Goal: Transaction & Acquisition: Purchase product/service

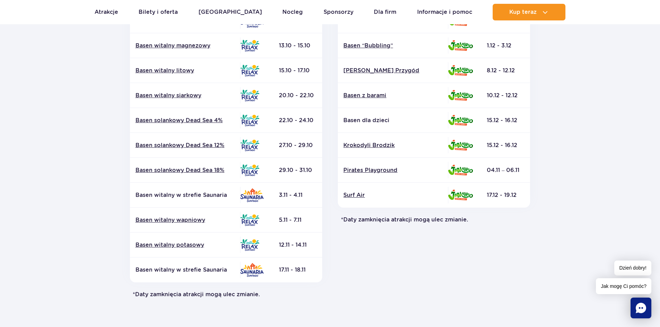
scroll to position [243, 0]
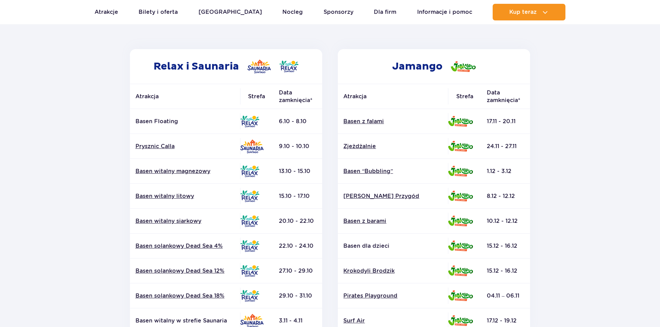
scroll to position [104, 0]
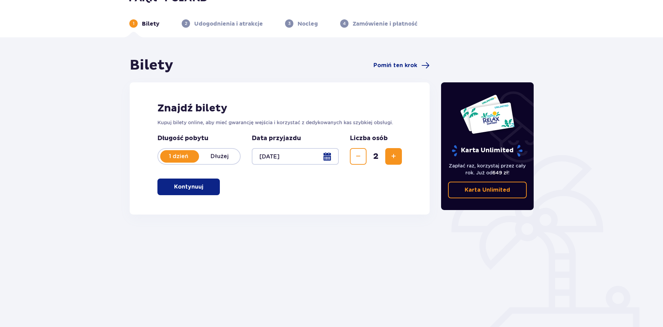
scroll to position [26, 0]
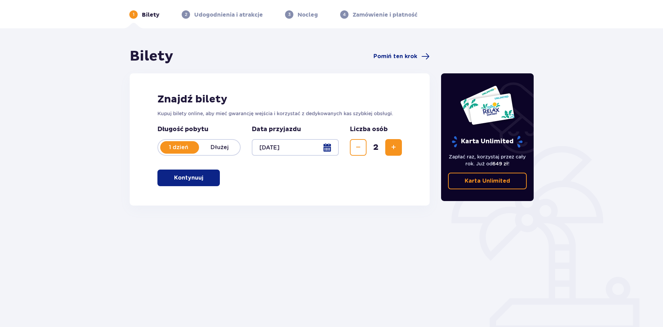
click at [183, 179] on p "Kontynuuj" at bounding box center [188, 178] width 29 height 8
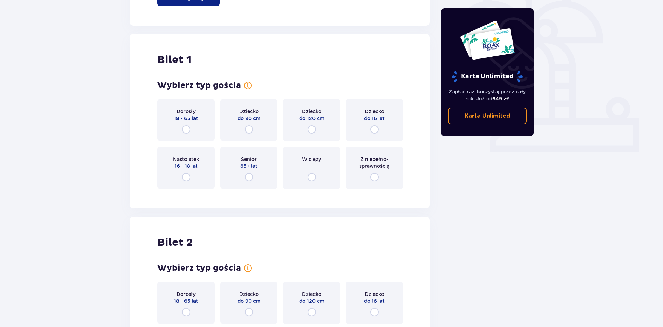
scroll to position [231, 0]
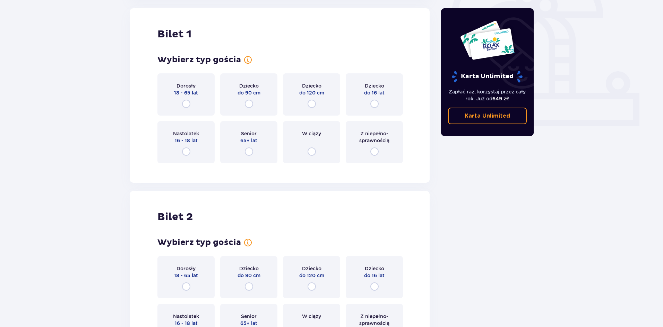
click at [186, 103] on input "radio" at bounding box center [186, 104] width 8 height 8
radio input "true"
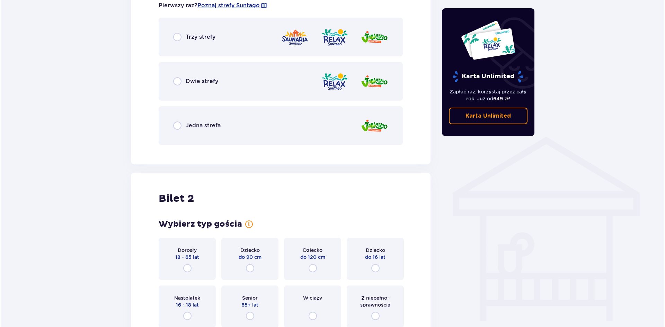
scroll to position [331, 0]
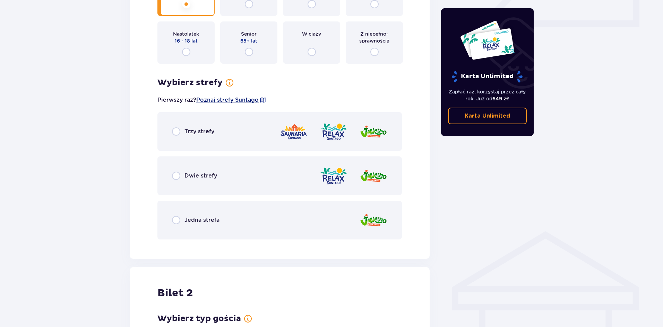
click at [214, 99] on span "Poznaj strefy Suntago" at bounding box center [227, 100] width 62 height 8
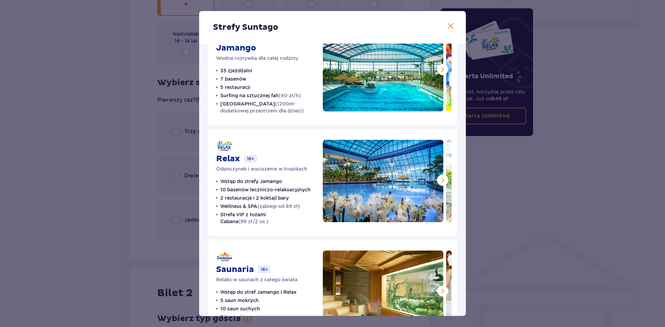
scroll to position [35, 0]
click at [439, 179] on span at bounding box center [443, 180] width 8 height 8
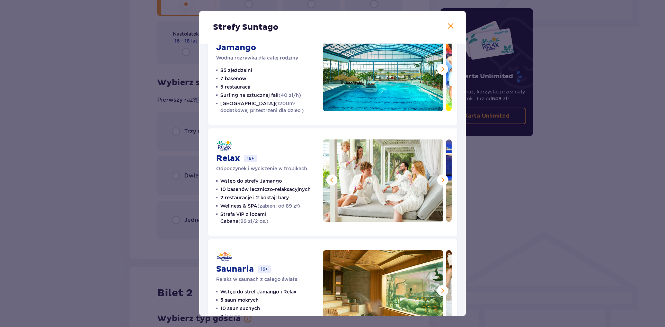
click at [439, 180] on span at bounding box center [443, 180] width 8 height 8
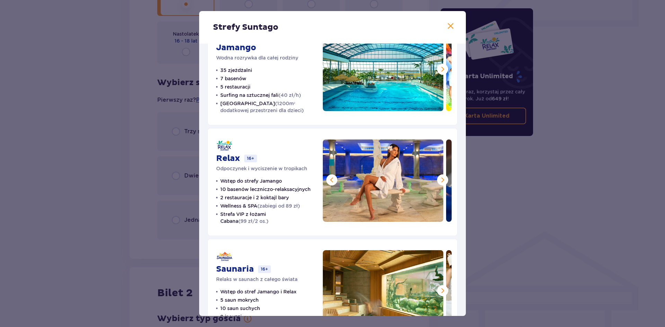
click at [439, 180] on span at bounding box center [443, 180] width 8 height 8
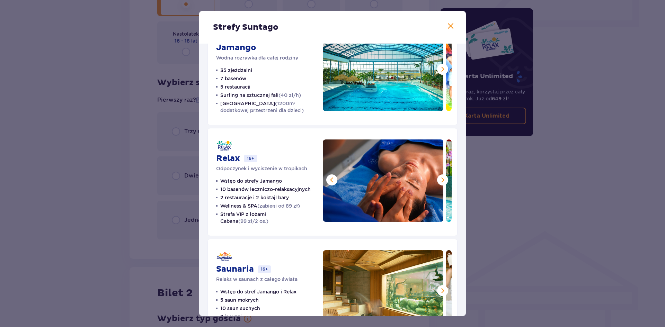
click at [439, 180] on span at bounding box center [443, 180] width 8 height 8
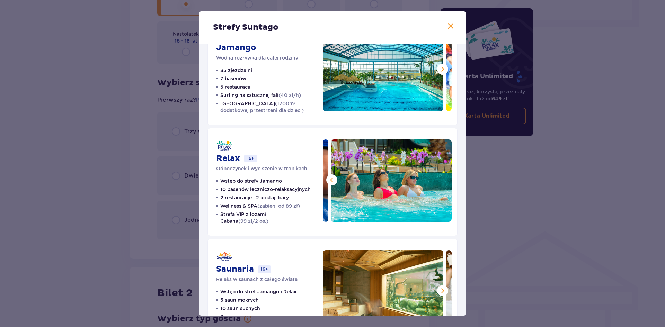
click at [438, 180] on img at bounding box center [391, 181] width 121 height 82
click at [442, 71] on span at bounding box center [443, 69] width 8 height 8
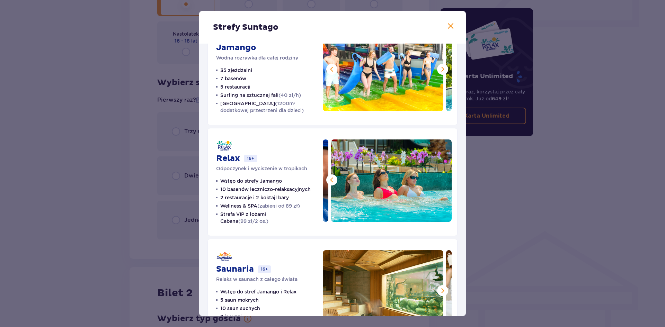
click at [442, 71] on span at bounding box center [443, 69] width 8 height 8
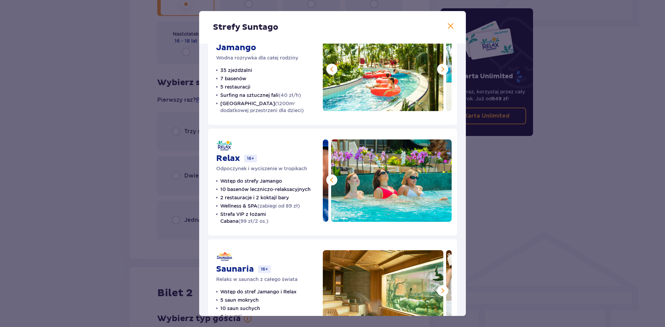
click at [442, 71] on span at bounding box center [443, 69] width 8 height 8
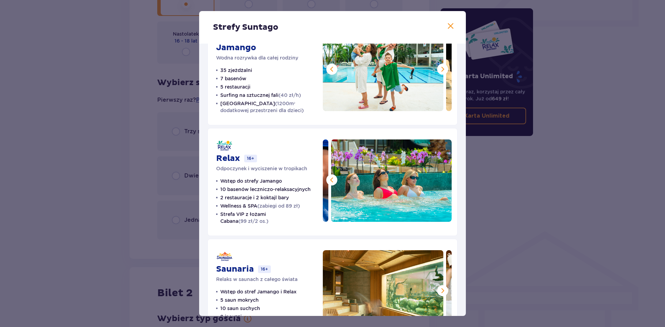
click at [442, 71] on span at bounding box center [443, 69] width 8 height 8
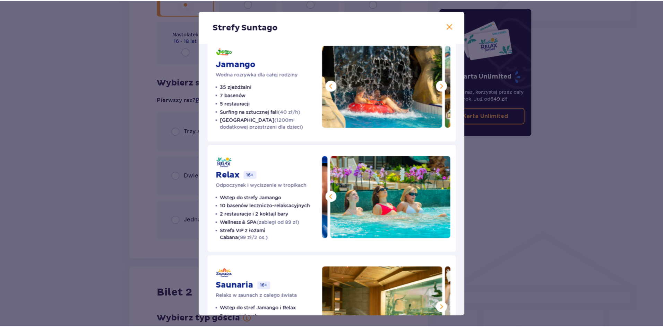
scroll to position [0, 0]
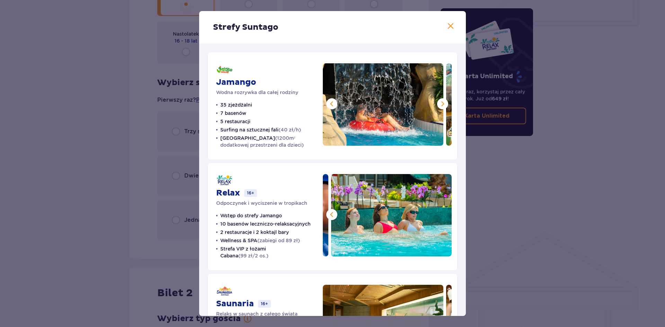
click at [450, 26] on span at bounding box center [451, 26] width 8 height 8
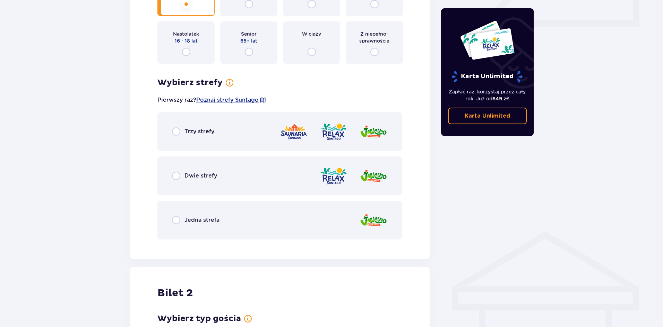
click at [177, 175] on input "radio" at bounding box center [176, 176] width 8 height 8
radio input "true"
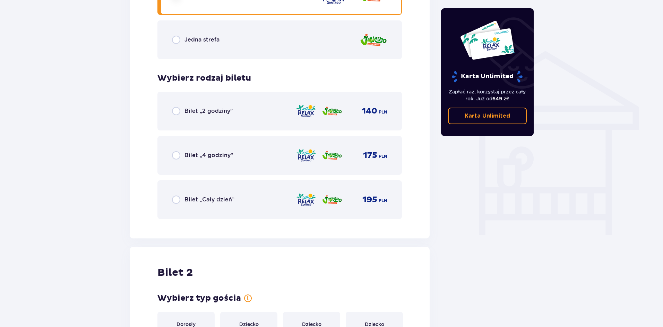
scroll to position [507, 0]
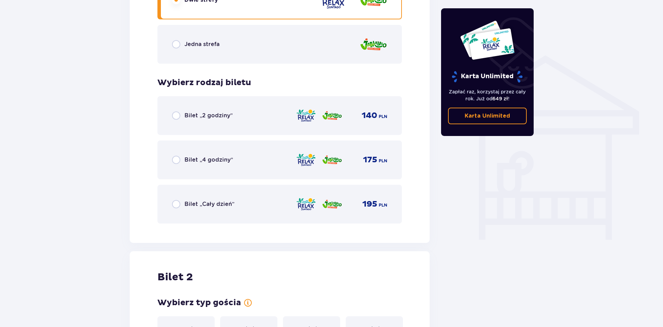
click at [177, 117] on input "radio" at bounding box center [176, 116] width 8 height 8
radio input "true"
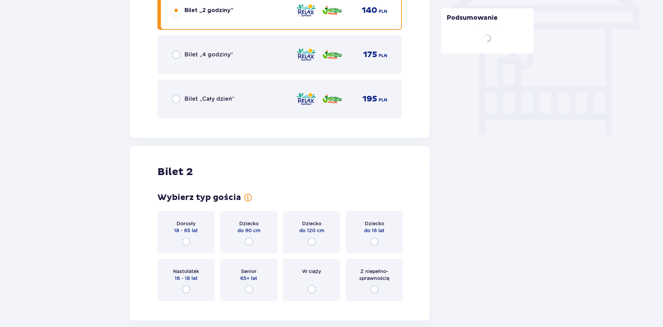
scroll to position [681, 0]
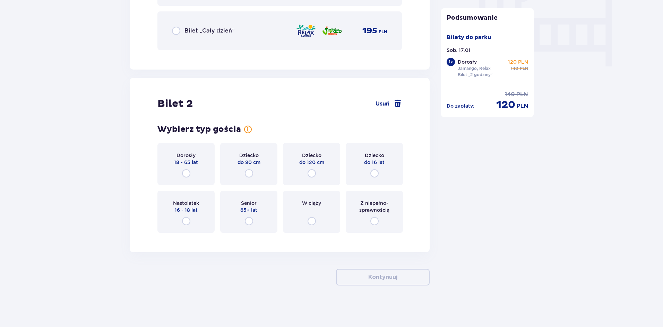
click at [182, 174] on input "radio" at bounding box center [186, 173] width 8 height 8
radio input "true"
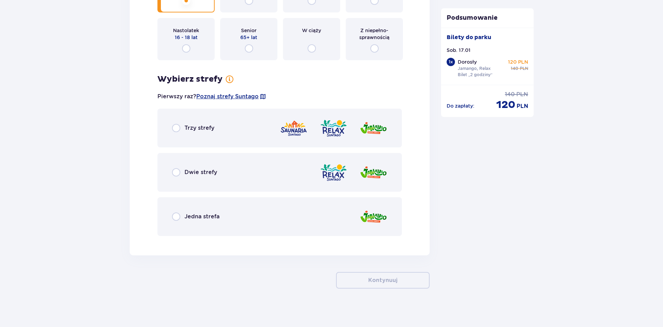
scroll to position [857, 0]
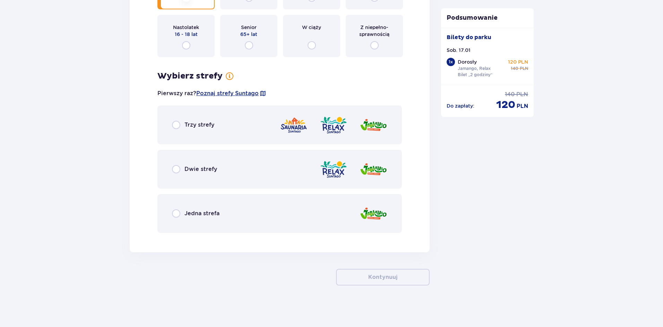
click at [177, 167] on input "radio" at bounding box center [176, 169] width 8 height 8
radio input "true"
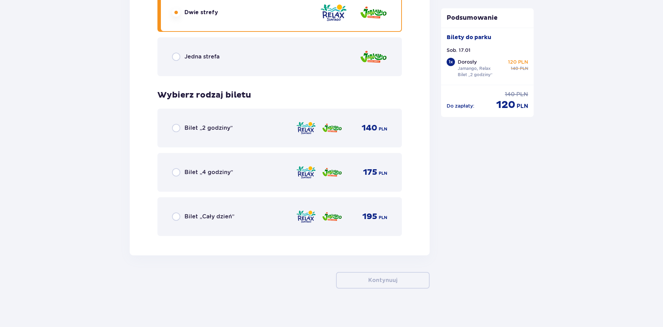
scroll to position [1017, 0]
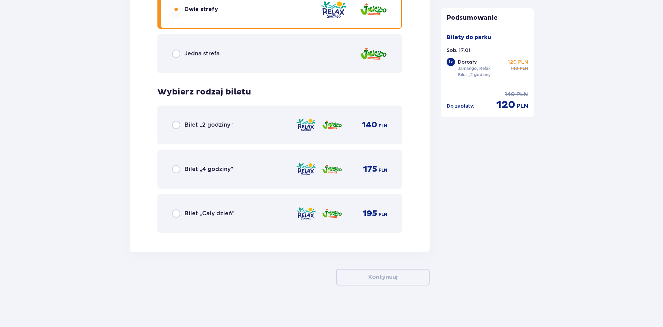
drag, startPoint x: 179, startPoint y: 125, endPoint x: 189, endPoint y: 134, distance: 13.0
click at [181, 127] on div "Bilet „2 godziny”" at bounding box center [202, 125] width 61 height 8
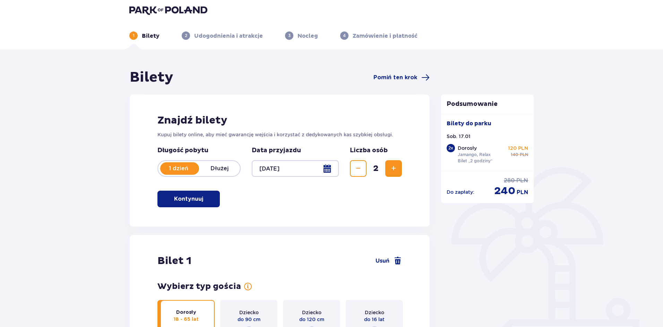
scroll to position [0, 0]
